Goal: Find specific page/section: Find specific page/section

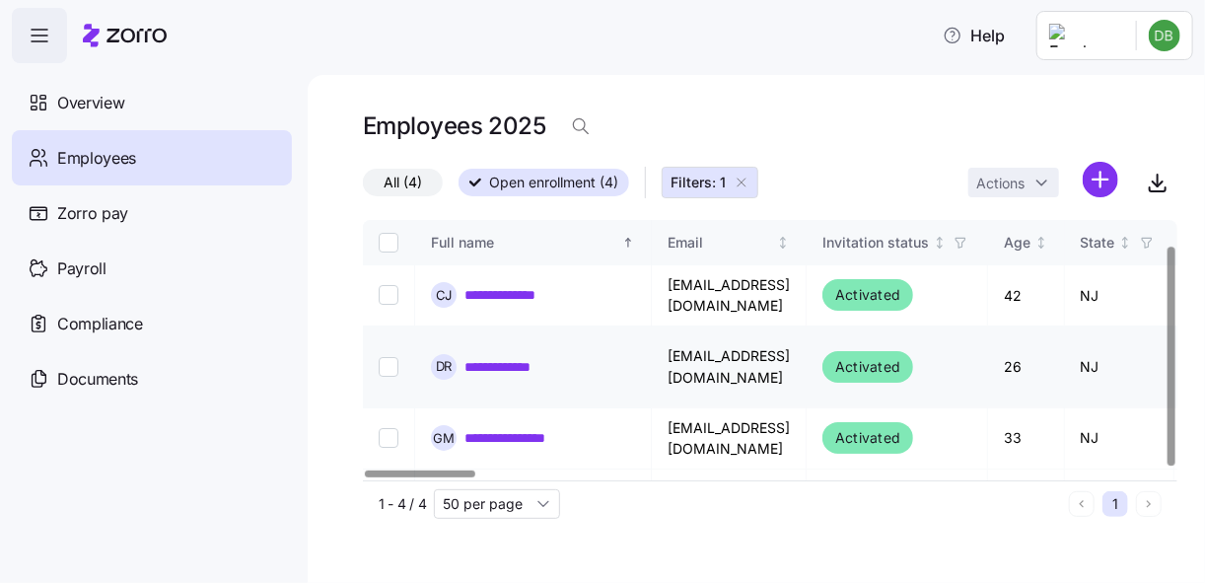
scroll to position [30, 0]
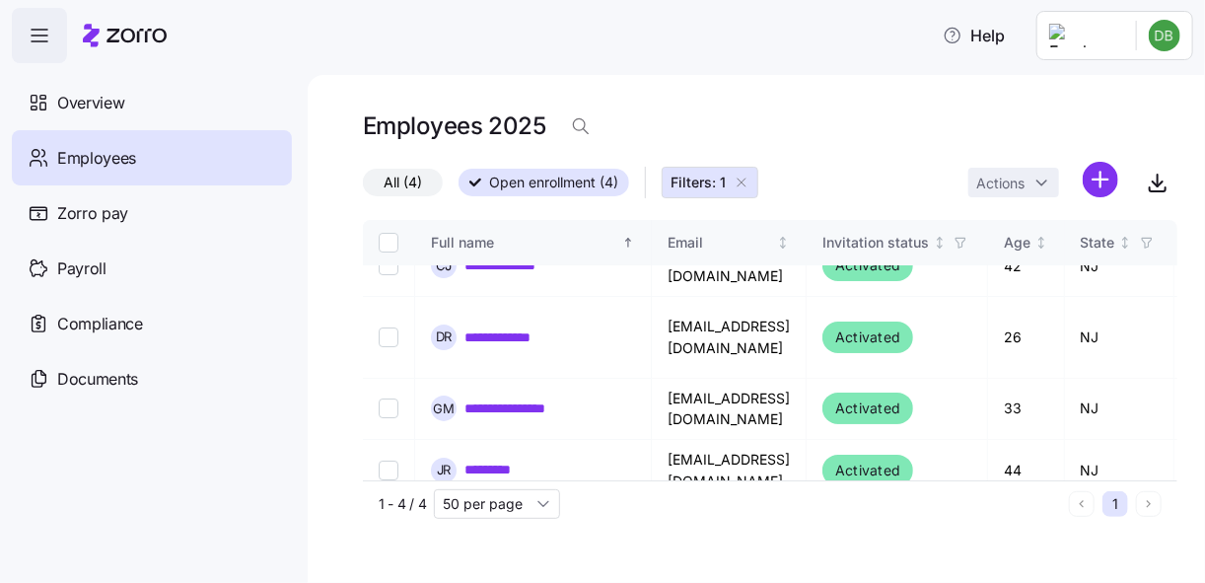
click at [110, 153] on span "Employees" at bounding box center [96, 158] width 79 height 25
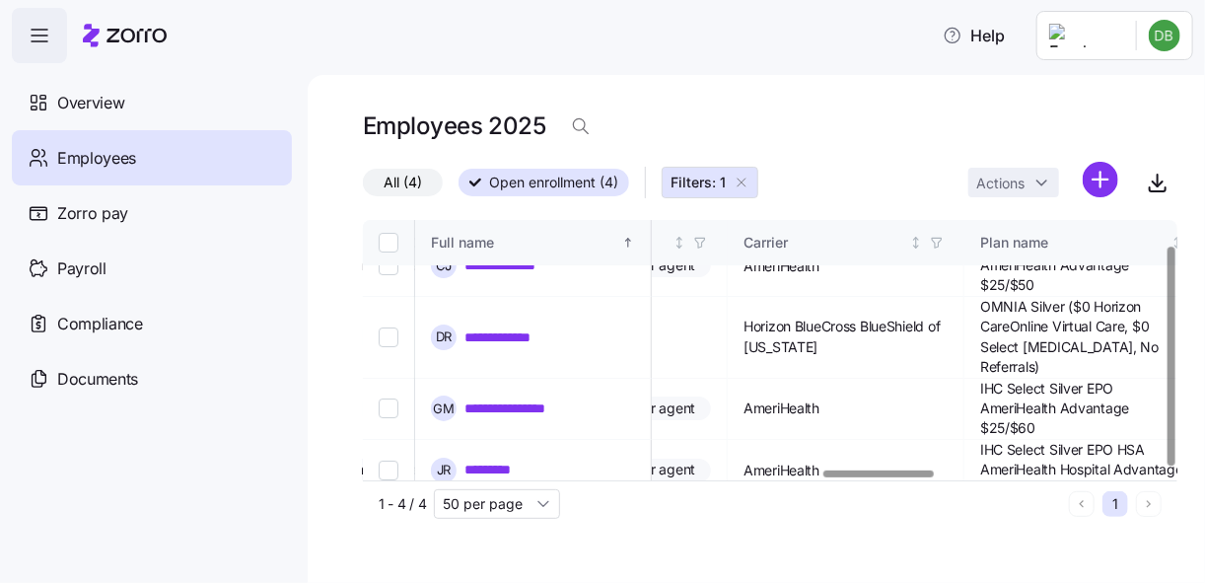
click at [916, 470] on div at bounding box center [878, 473] width 110 height 7
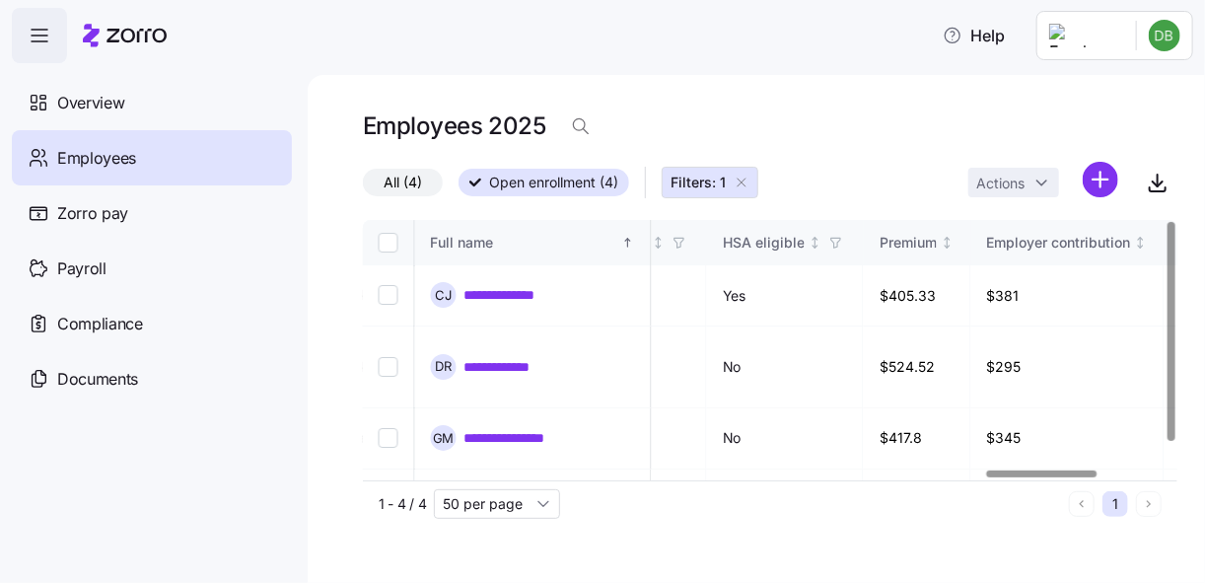
scroll to position [0, 4599]
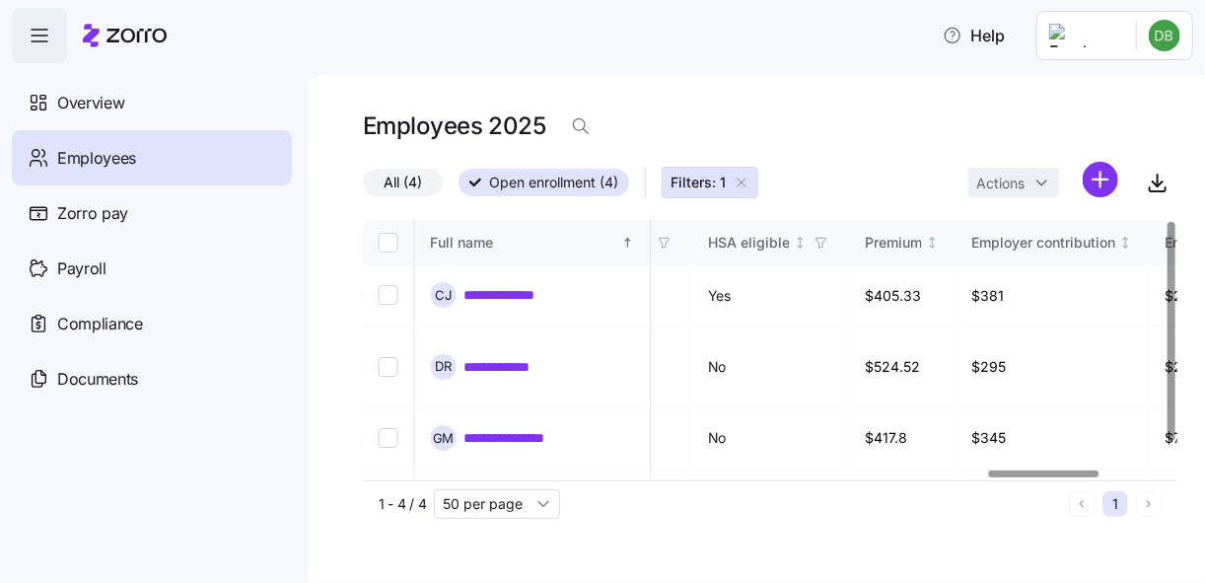
click at [1034, 470] on div at bounding box center [1044, 473] width 110 height 7
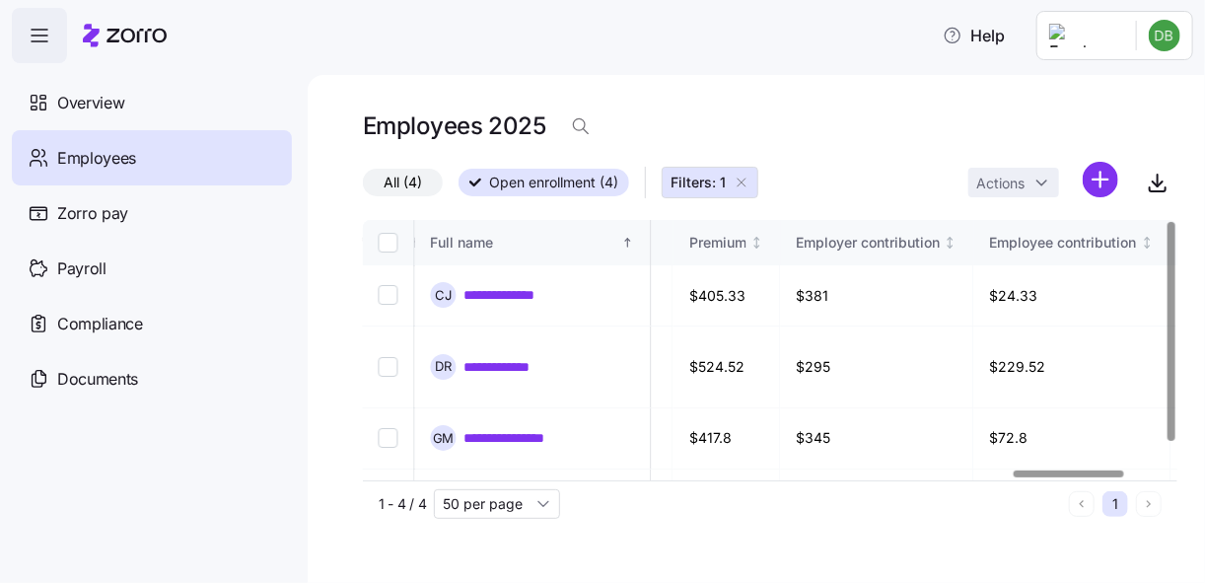
scroll to position [0, 4788]
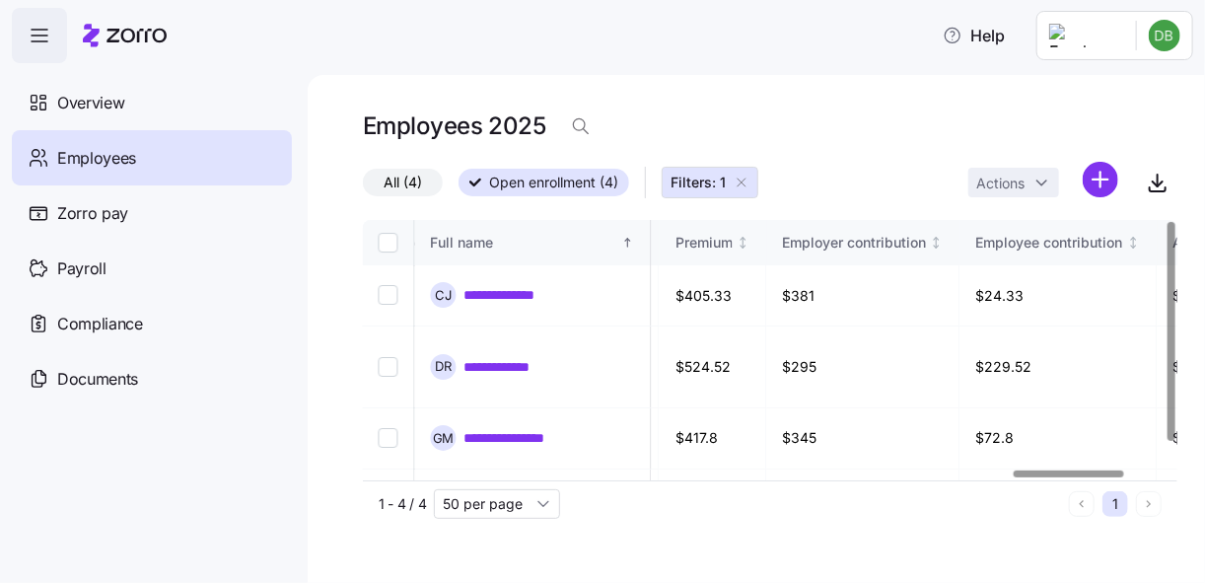
click at [1060, 470] on div at bounding box center [1068, 473] width 110 height 7
